Goal: Book appointment/travel/reservation

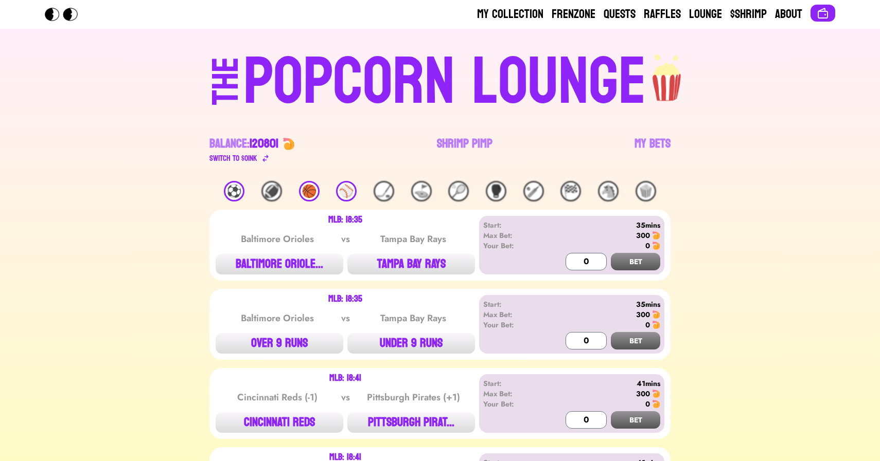
click at [469, 144] on link "Shrimp Pimp" at bounding box center [465, 150] width 56 height 29
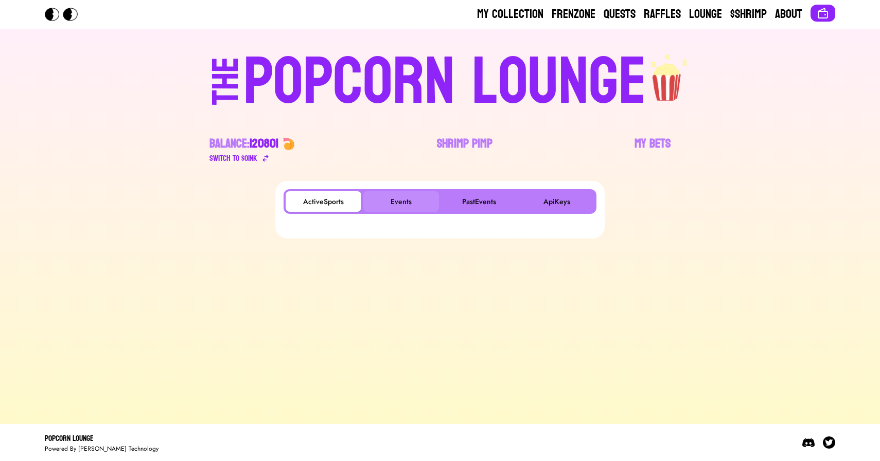
click at [400, 207] on button "Events" at bounding box center [401, 201] width 76 height 21
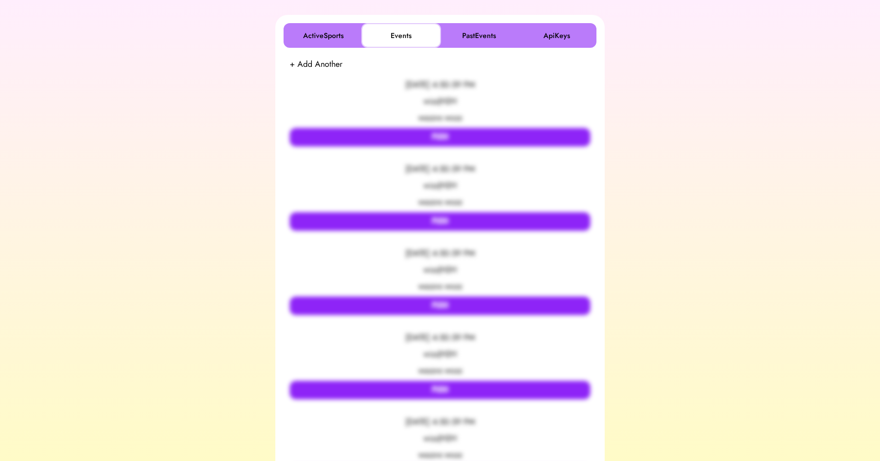
scroll to position [165, 0]
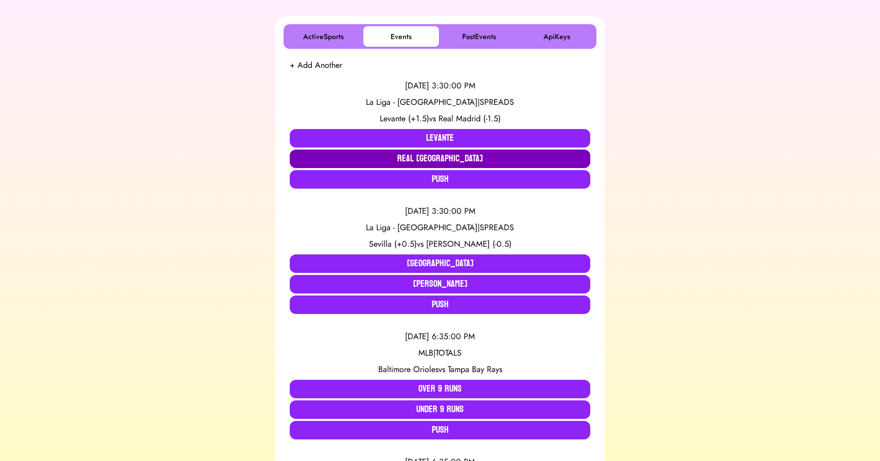
click at [374, 153] on button "Real [GEOGRAPHIC_DATA]" at bounding box center [440, 159] width 300 height 19
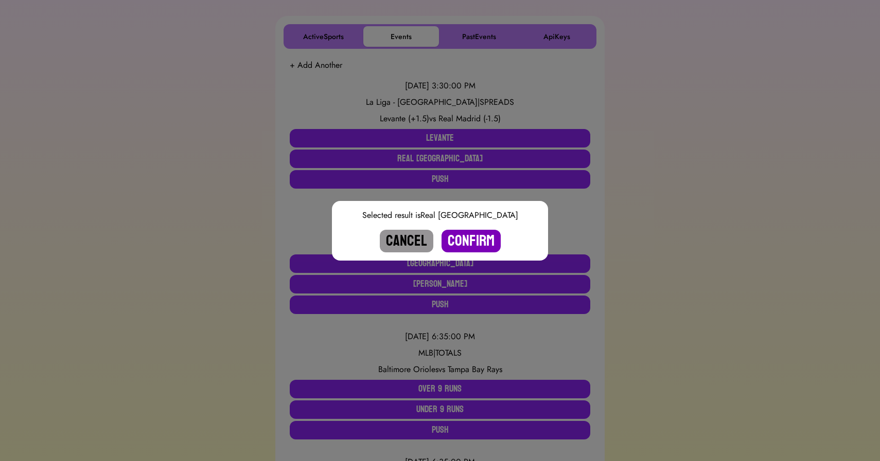
click at [472, 242] on button "Confirm" at bounding box center [470, 241] width 59 height 23
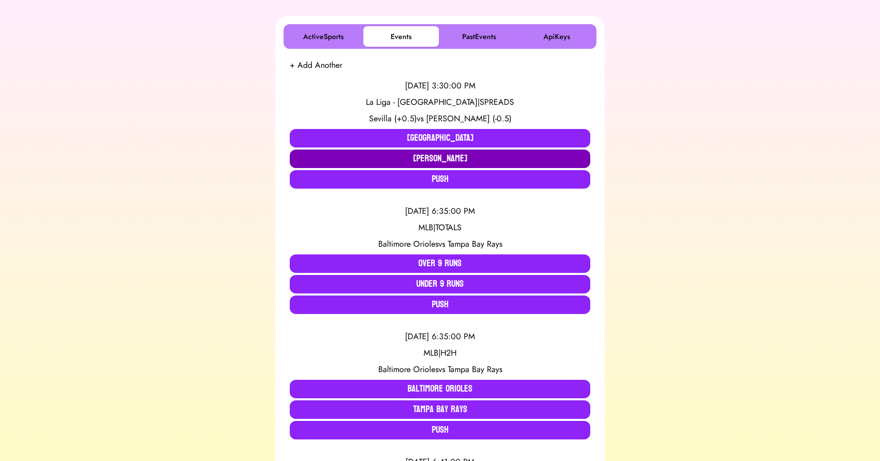
click at [378, 159] on button "[PERSON_NAME]" at bounding box center [440, 159] width 300 height 19
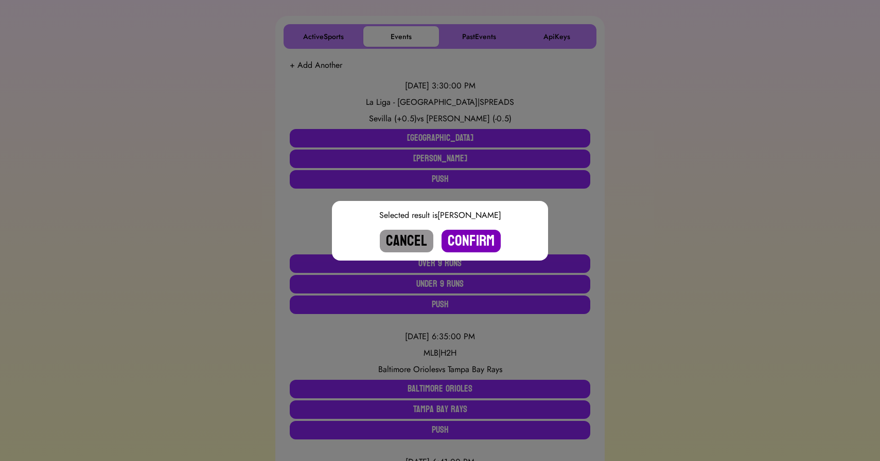
click at [474, 238] on button "Confirm" at bounding box center [470, 241] width 59 height 23
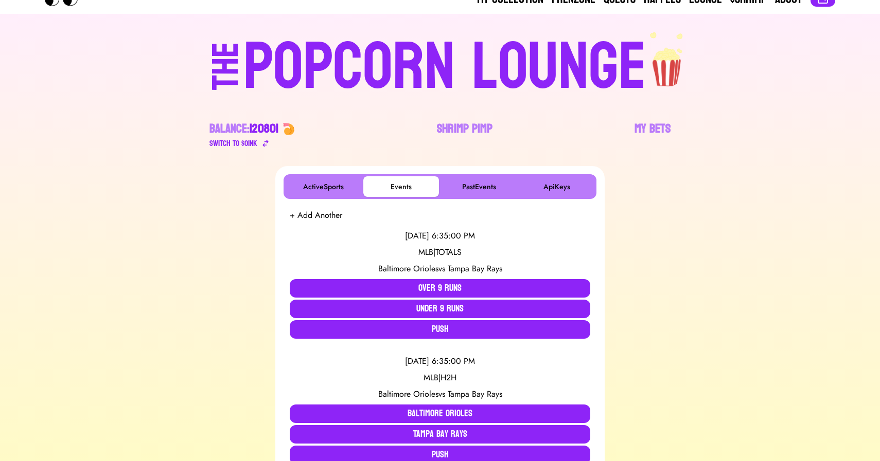
scroll to position [0, 0]
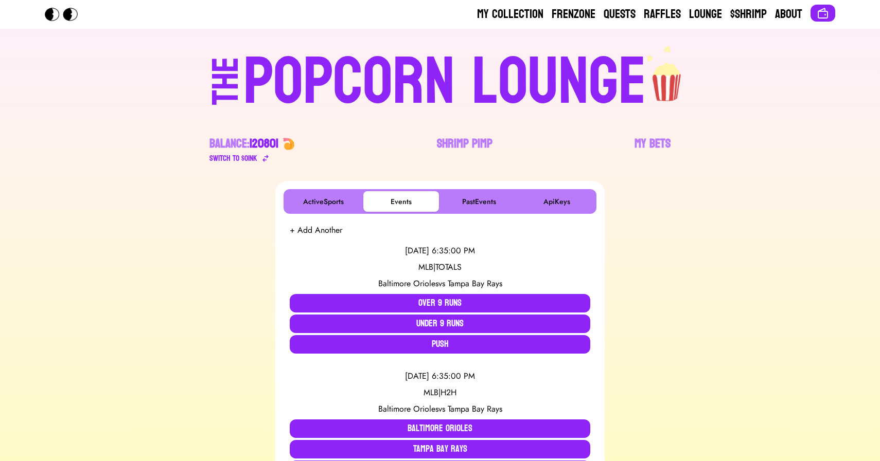
click at [443, 49] on div "POPCORN LOUNGE" at bounding box center [444, 82] width 403 height 66
